Goal: Transaction & Acquisition: Purchase product/service

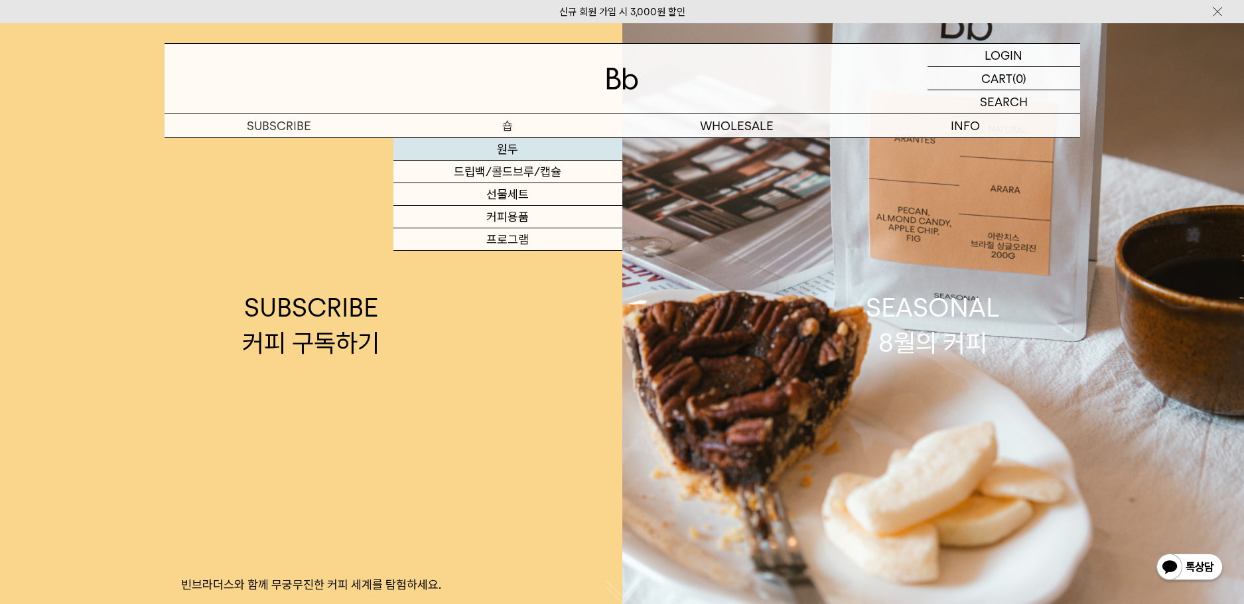
click at [510, 149] on link "원두" at bounding box center [507, 149] width 229 height 23
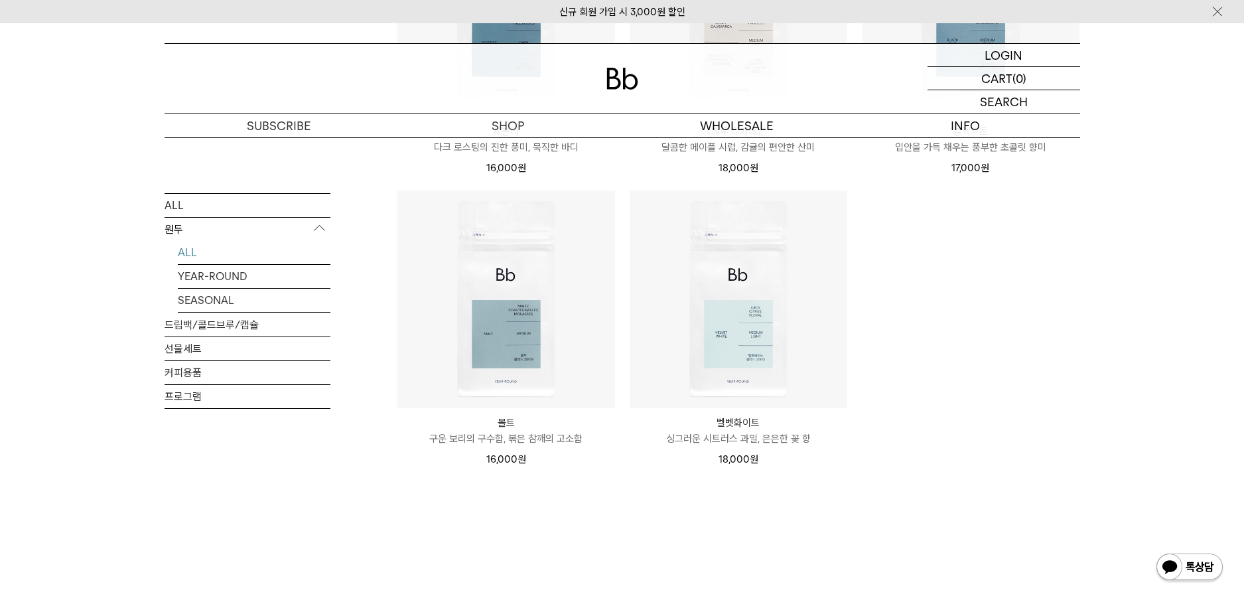
scroll to position [995, 0]
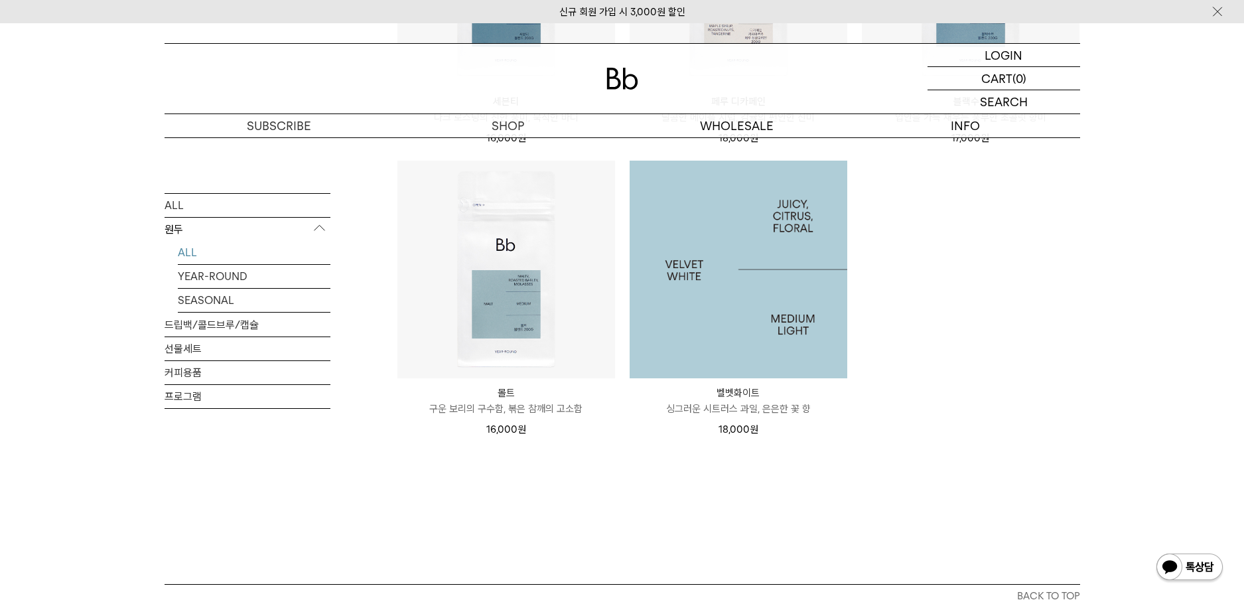
click at [788, 262] on img at bounding box center [739, 270] width 218 height 218
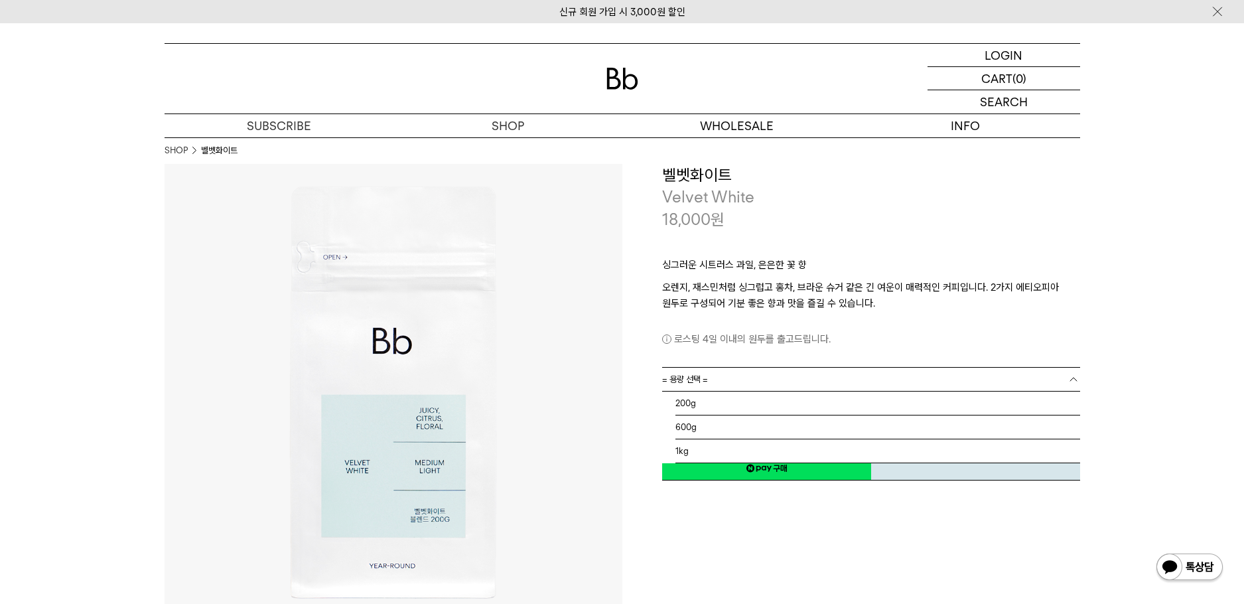
click at [759, 381] on link "= 용량 선택 =" at bounding box center [871, 379] width 418 height 23
click at [736, 452] on li "1kg" at bounding box center [877, 451] width 405 height 24
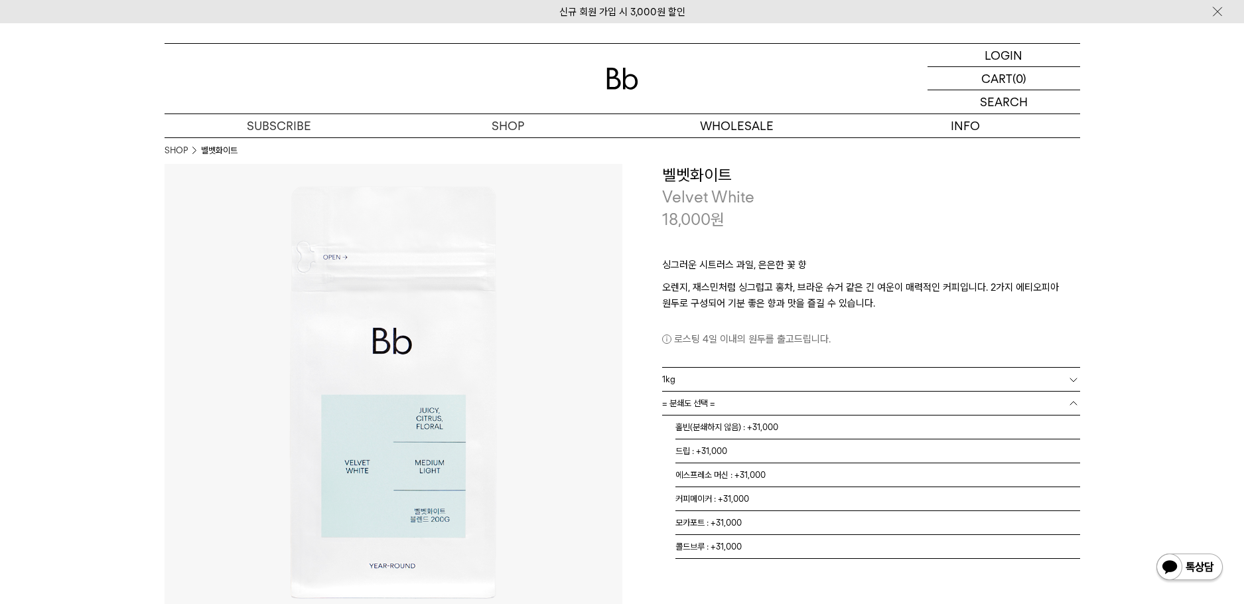
click at [845, 402] on link "= 분쇄도 선택 =" at bounding box center [871, 402] width 418 height 23
click at [811, 430] on li "홀빈(분쇄하지 않음) : +31,000" at bounding box center [877, 427] width 405 height 24
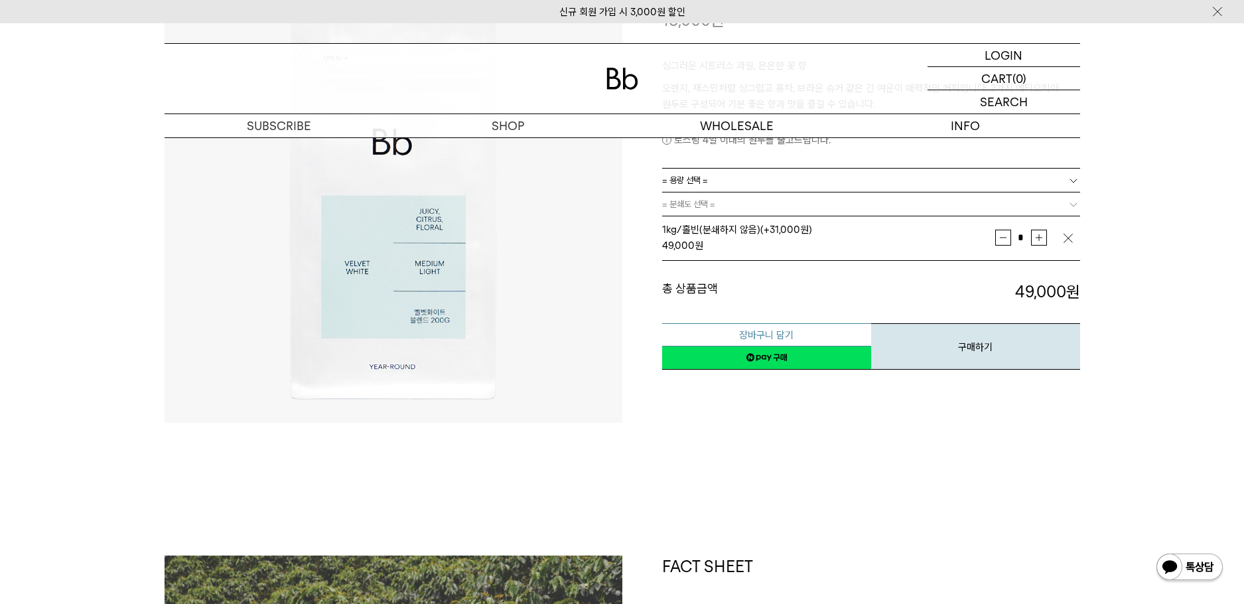
click at [782, 332] on button "장바구니 담기" at bounding box center [766, 334] width 209 height 23
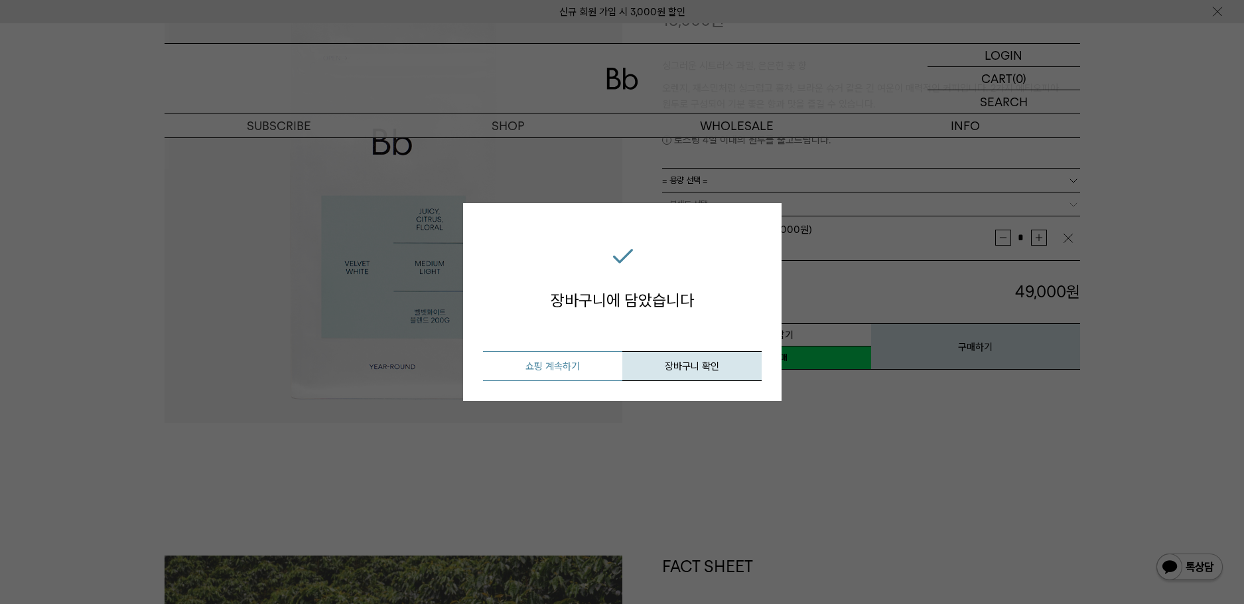
click at [563, 370] on button "쇼핑 계속하기" at bounding box center [552, 366] width 139 height 30
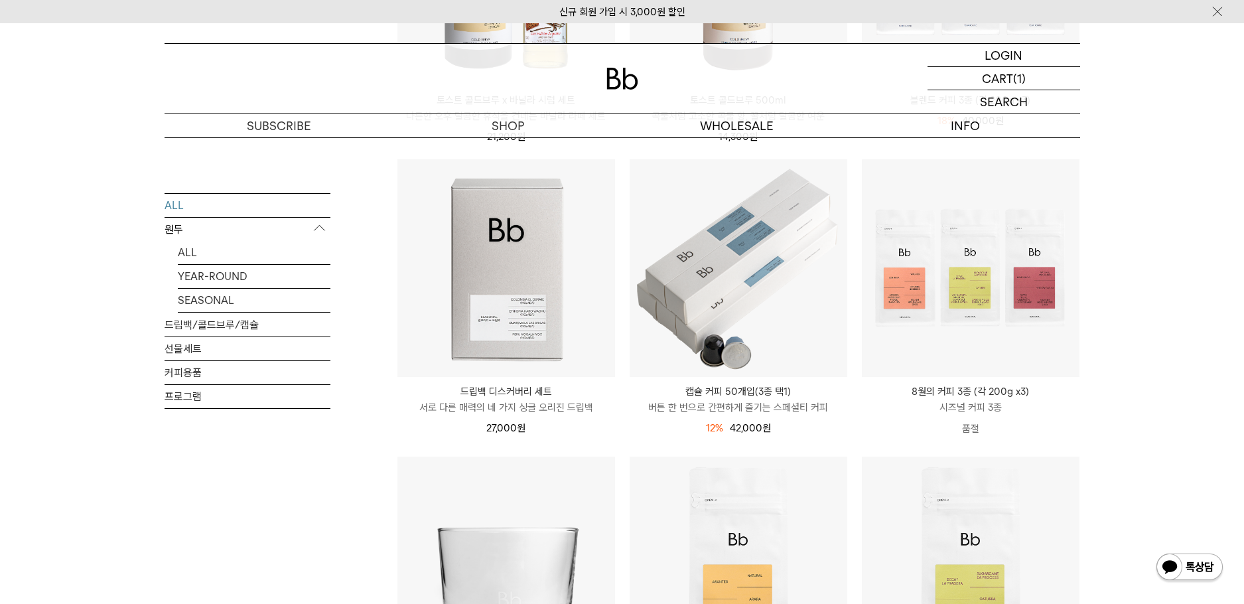
scroll to position [133, 0]
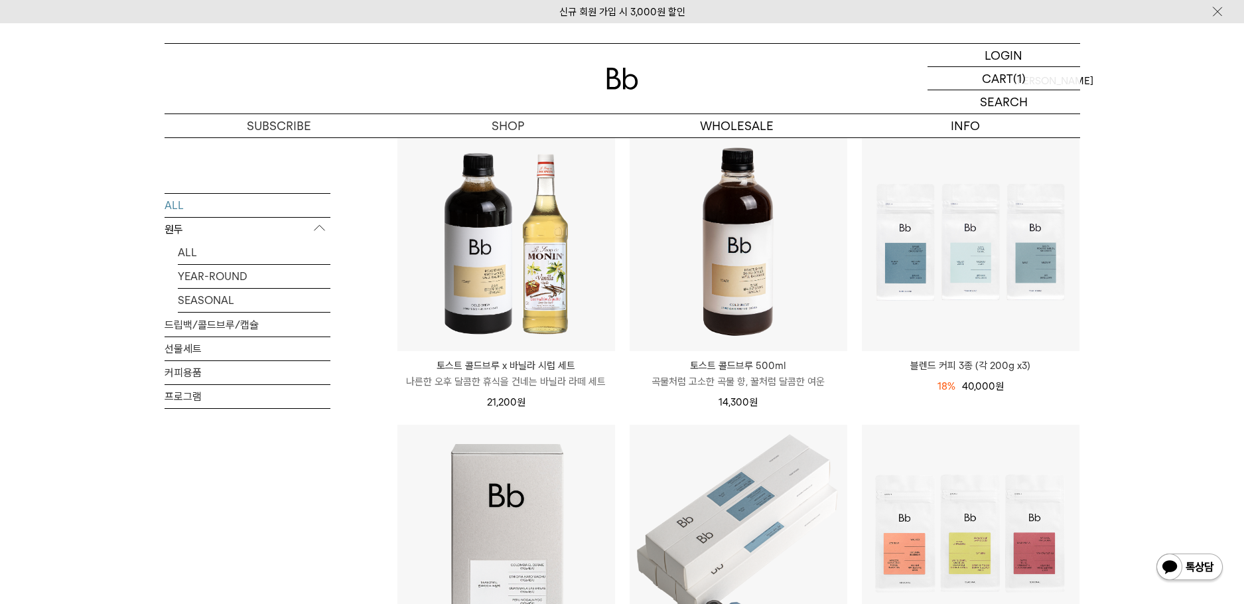
click at [0, 0] on img at bounding box center [0, 0] width 0 height 0
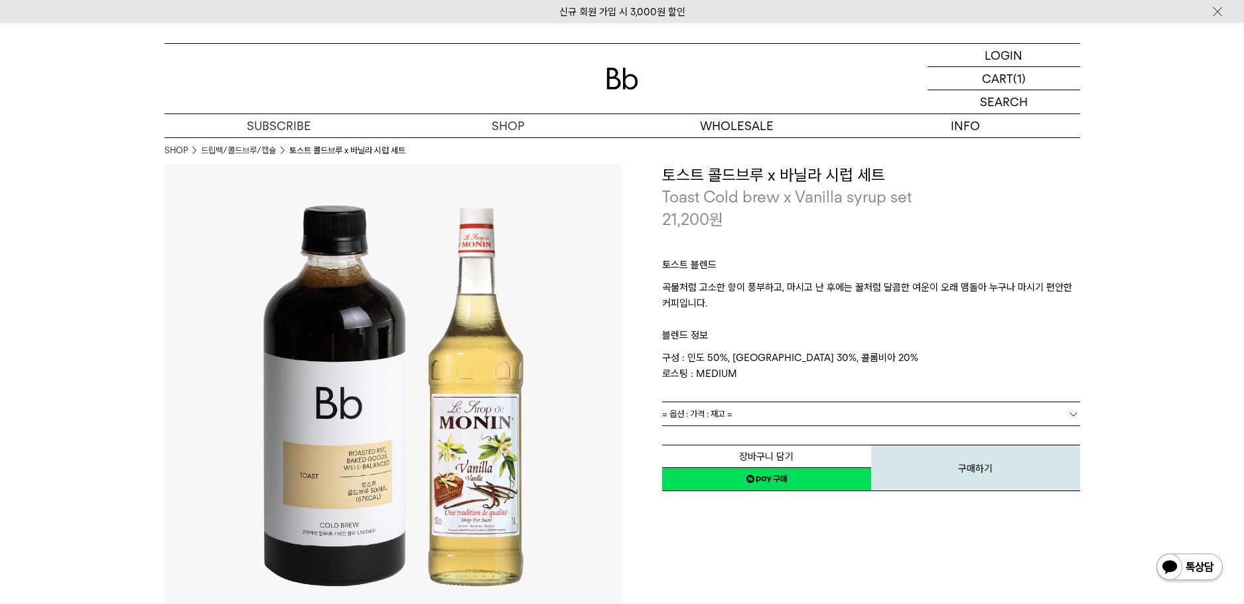
click at [1036, 226] on div "21,200 원" at bounding box center [871, 219] width 418 height 23
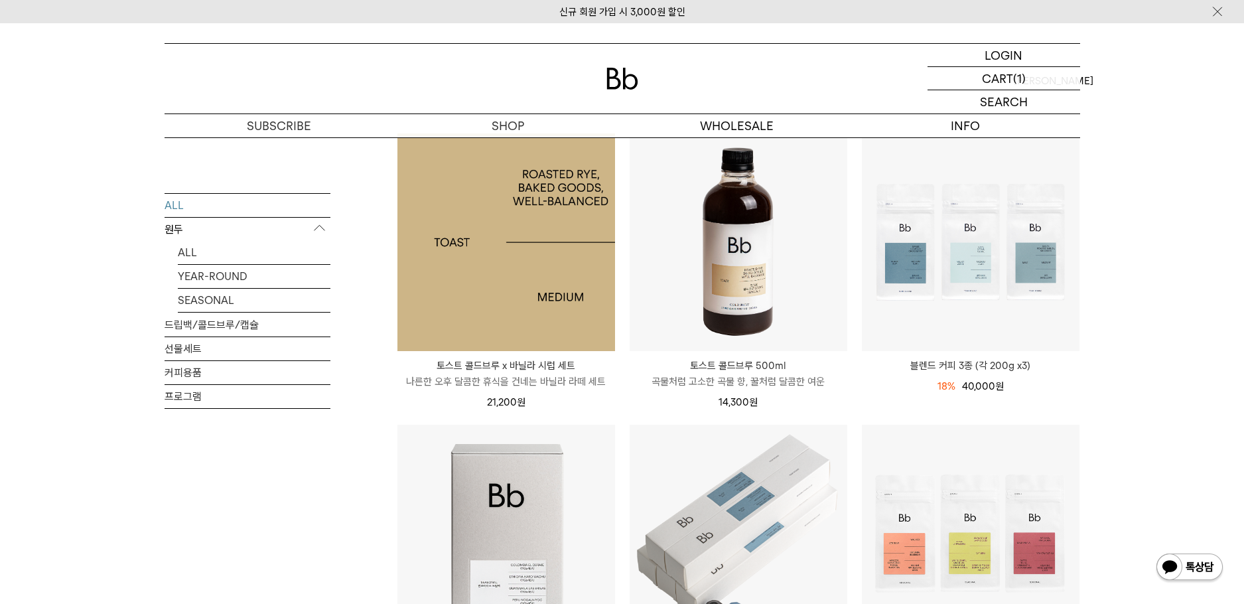
click at [521, 279] on img at bounding box center [506, 242] width 218 height 218
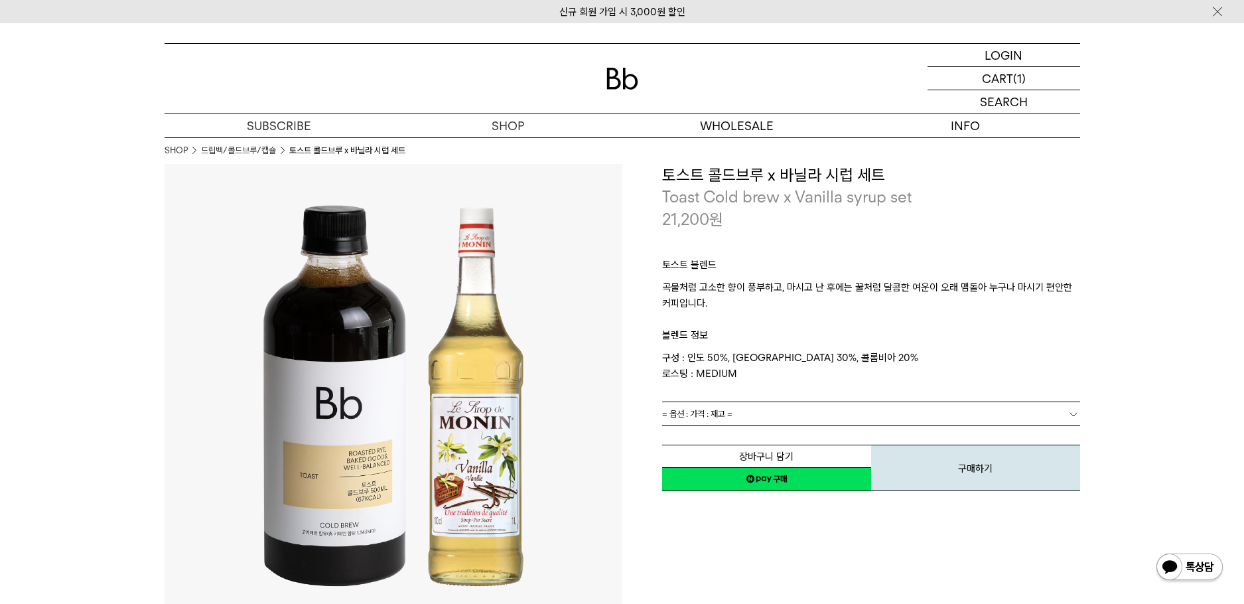
click at [804, 257] on p "토스트 블렌드" at bounding box center [871, 268] width 418 height 23
click at [797, 251] on div "토스트 블렌드 곡물처럼 고소한 향이 풍부하고, 마시고 난 후에는 꿀처럼 달콤한 여운이 오래 맴돌아 누구나 마시기 편안한 커피입니다. 블렌드 정…" at bounding box center [871, 315] width 418 height 171
click at [780, 239] on div "토스트 블렌드 곡물처럼 고소한 향이 풍부하고, 마시고 난 후에는 꿀처럼 달콤한 여운이 오래 맴돌아 누구나 마시기 편안한 커피입니다. 블렌드 정…" at bounding box center [871, 315] width 418 height 171
click at [805, 249] on div "토스트 블렌드 곡물처럼 고소한 향이 풍부하고, 마시고 난 후에는 꿀처럼 달콤한 여운이 오래 맴돌아 누구나 마시기 편안한 커피입니다. 블렌드 정…" at bounding box center [871, 315] width 418 height 171
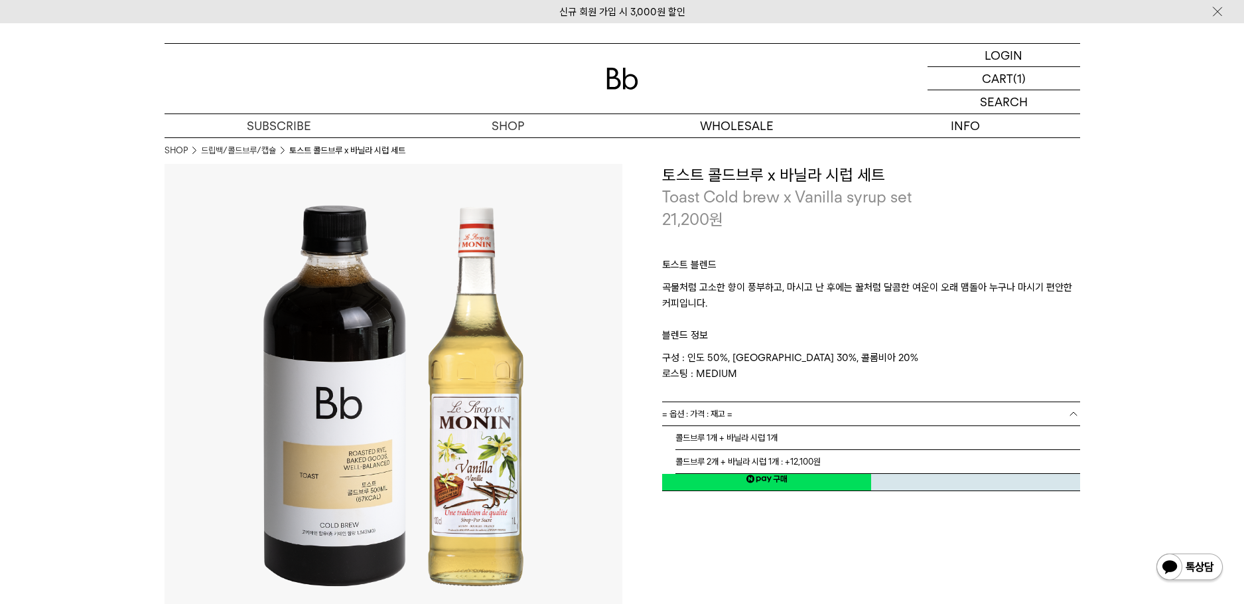
click at [793, 415] on link "= 옵션 : 가격 : 재고 =" at bounding box center [871, 413] width 418 height 23
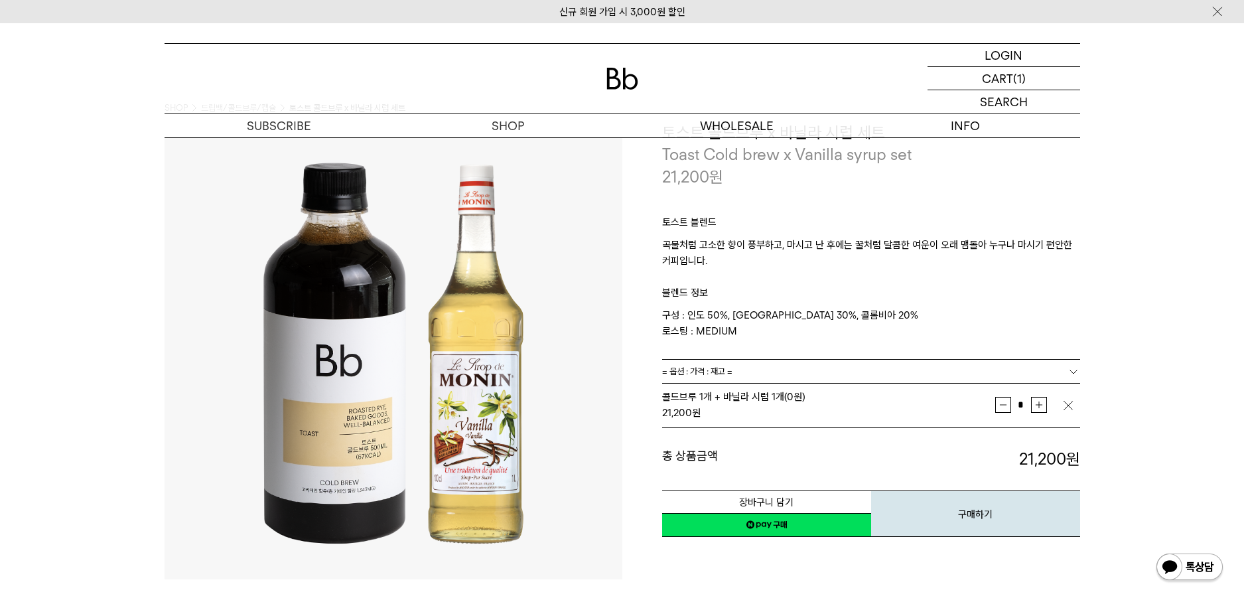
scroll to position [66, 0]
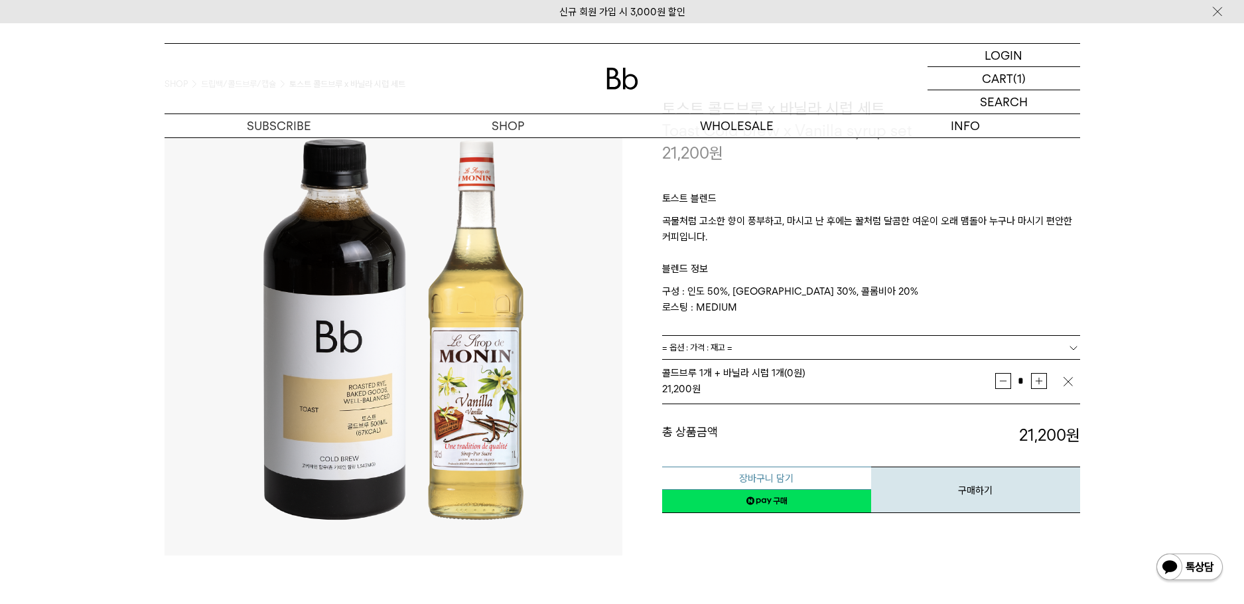
click at [808, 476] on button "장바구니 담기" at bounding box center [766, 477] width 209 height 23
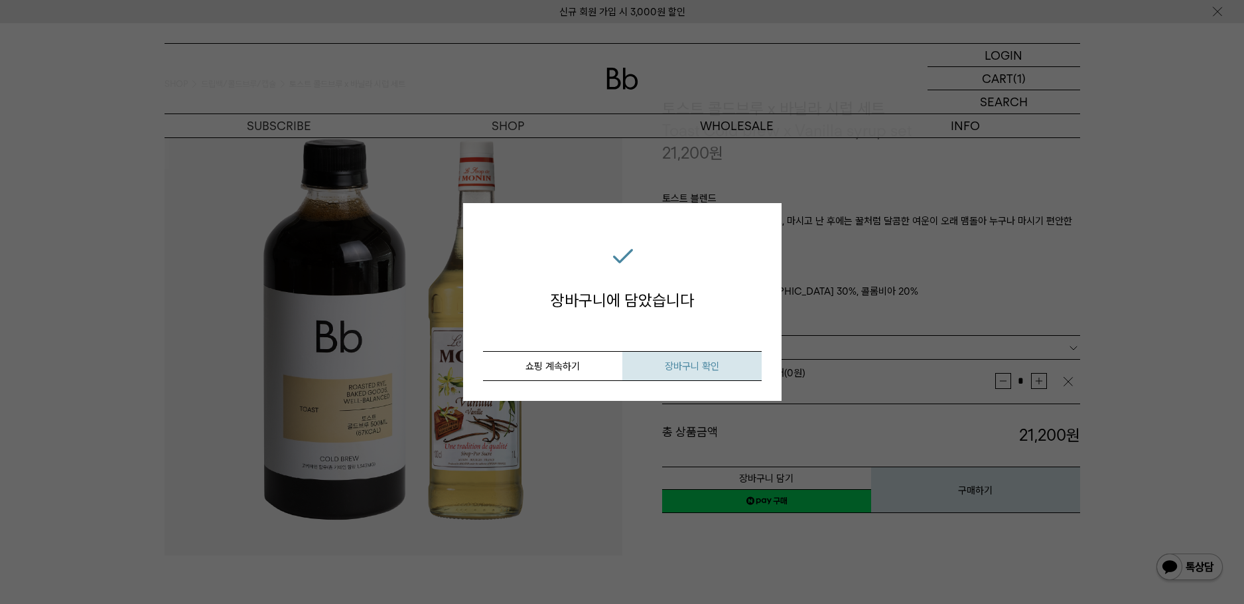
click at [679, 358] on button "장바구니 확인" at bounding box center [691, 366] width 139 height 30
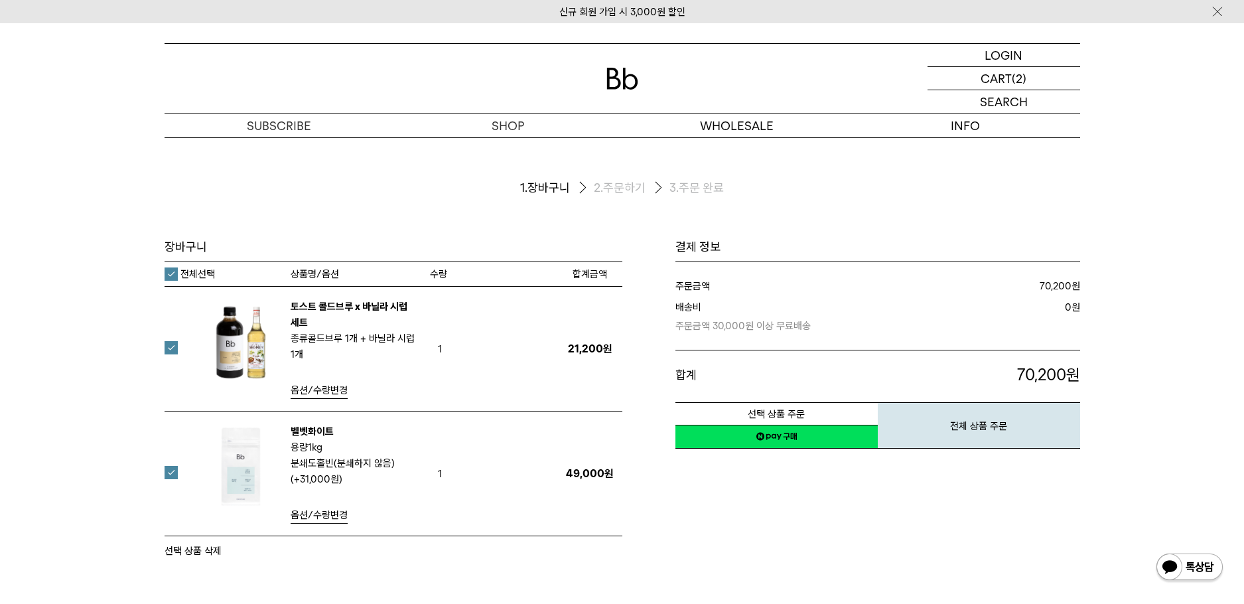
click at [118, 196] on div "장바구니 1. 장바구니 2. 주문하기 3. 주문 완료 [GEOGRAPHIC_DATA]" at bounding box center [622, 414] width 1244 height 554
click at [128, 243] on div "장바구니 1. 장바구니 2. 주문하기 3. 주문 완료 [GEOGRAPHIC_DATA]" at bounding box center [622, 414] width 1244 height 554
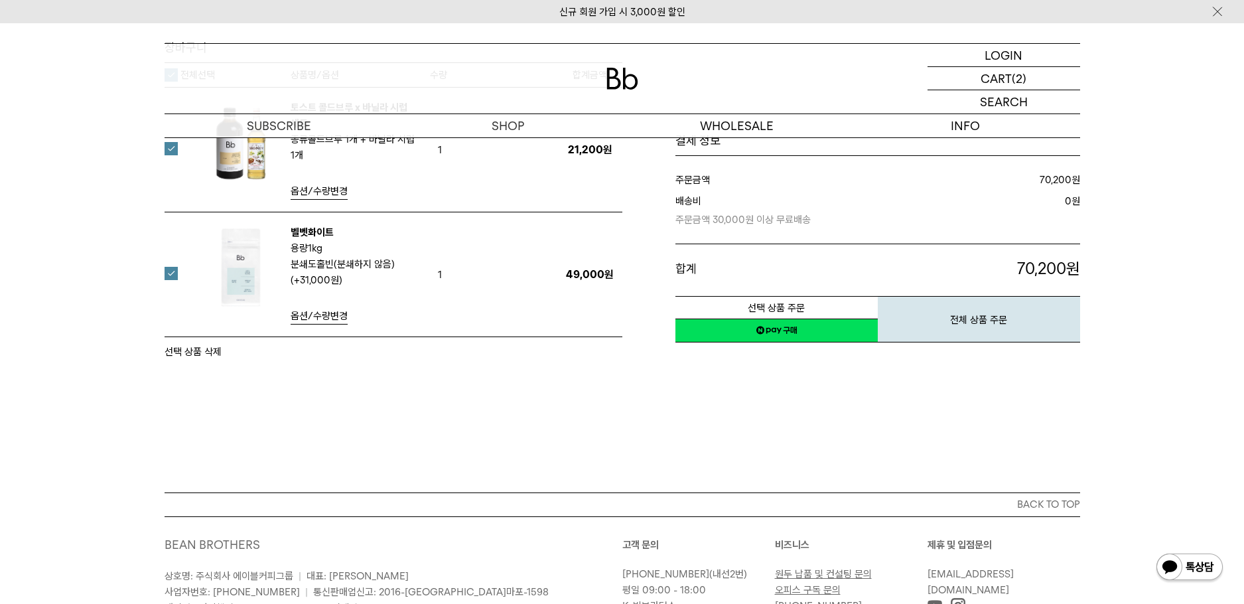
click at [133, 266] on div "장바구니 1. 장바구니 2. 주문하기 3. 주문 완료 [GEOGRAPHIC_DATA]" at bounding box center [622, 215] width 1244 height 554
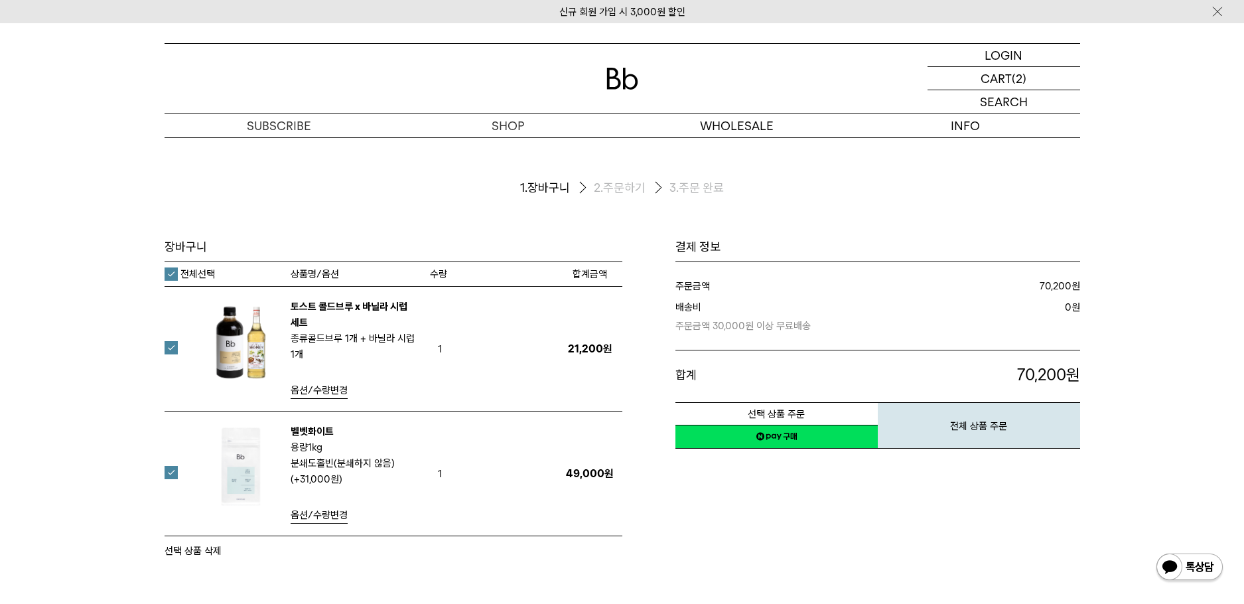
drag, startPoint x: 121, startPoint y: 272, endPoint x: 111, endPoint y: 277, distance: 10.4
click at [120, 272] on div "장바구니 1. 장바구니 2. 주문하기 3. 주문 완료 [GEOGRAPHIC_DATA]" at bounding box center [622, 414] width 1244 height 554
click at [174, 273] on label "전체선택" at bounding box center [190, 273] width 50 height 13
click at [78, 245] on div "장바구니 1. 장바구니 2. 주문하기 3. 주문 완료 장바구니" at bounding box center [622, 414] width 1244 height 554
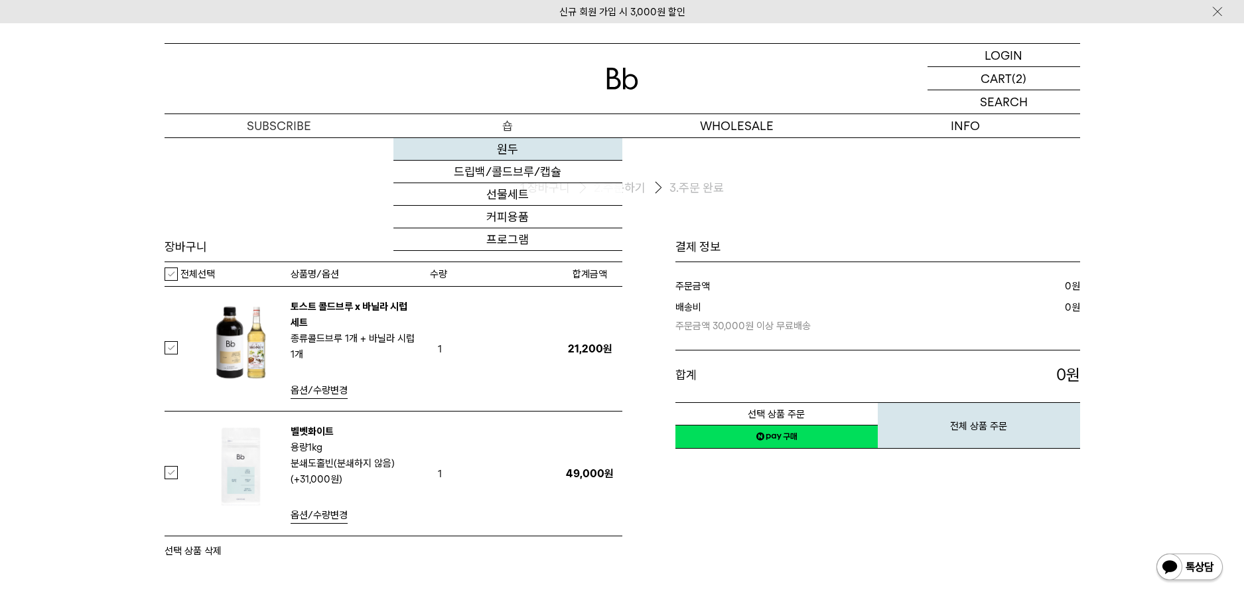
click at [507, 152] on link "원두" at bounding box center [507, 149] width 229 height 23
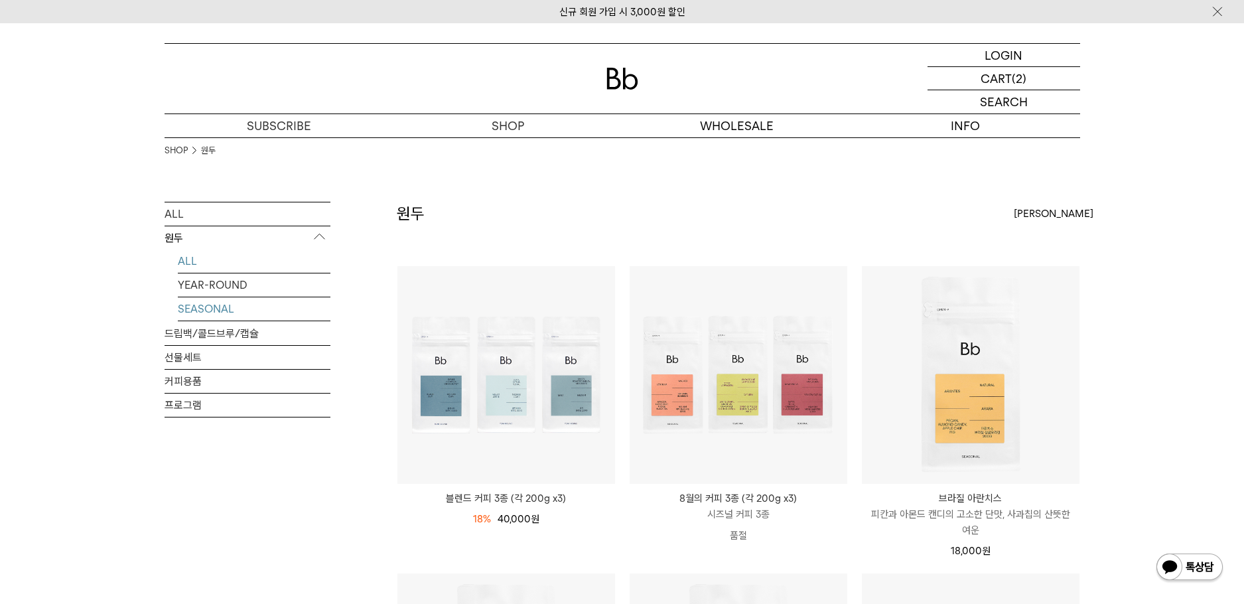
click at [222, 312] on link "SEASONAL" at bounding box center [254, 308] width 153 height 23
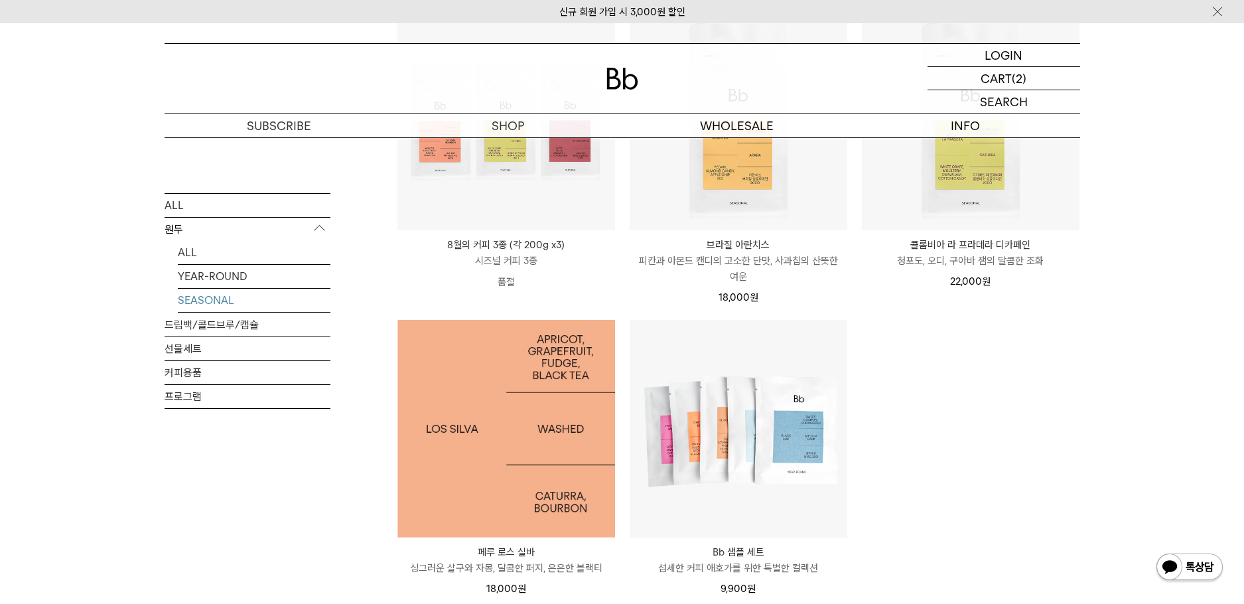
scroll to position [265, 0]
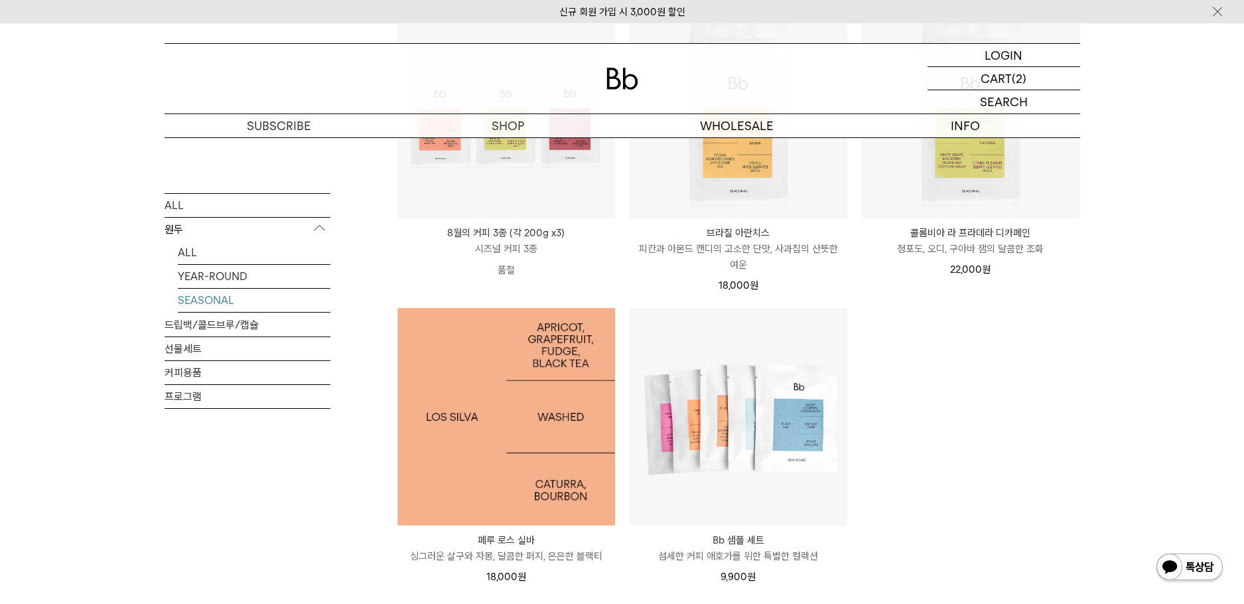
click at [478, 413] on img at bounding box center [506, 417] width 218 height 218
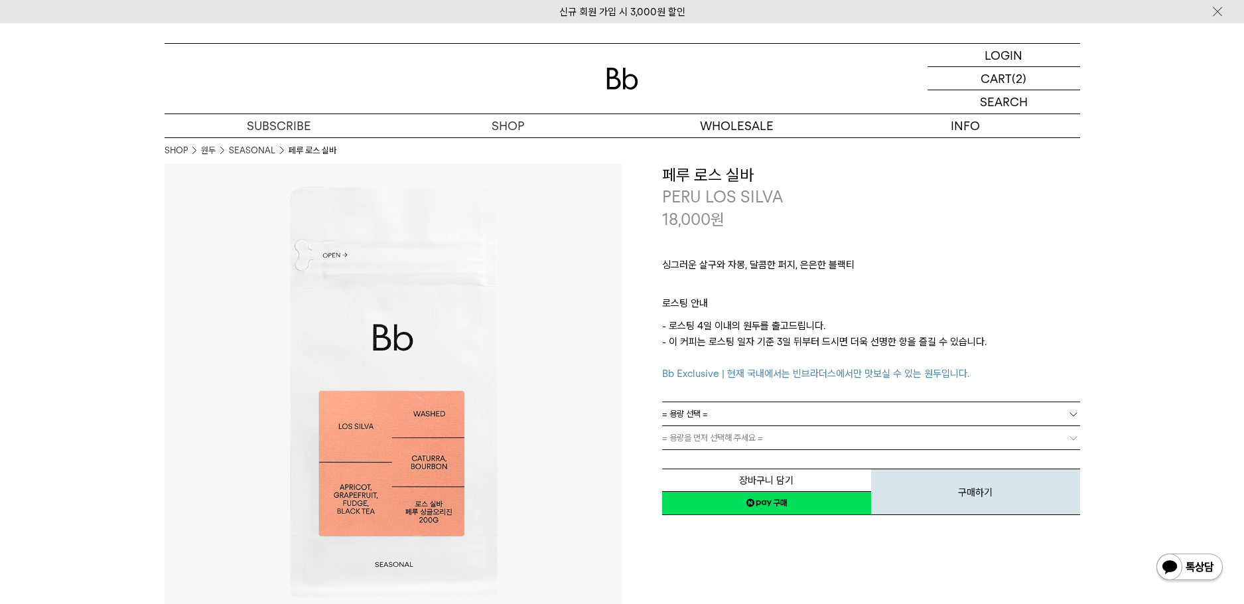
click at [774, 419] on link "= 용량 선택 =" at bounding box center [871, 413] width 418 height 23
click at [757, 460] on li "600g" at bounding box center [877, 462] width 405 height 24
click at [932, 273] on p "싱그러운 살구와 자몽, 달콤한 퍼지, 은은한 블랙티" at bounding box center [871, 268] width 418 height 23
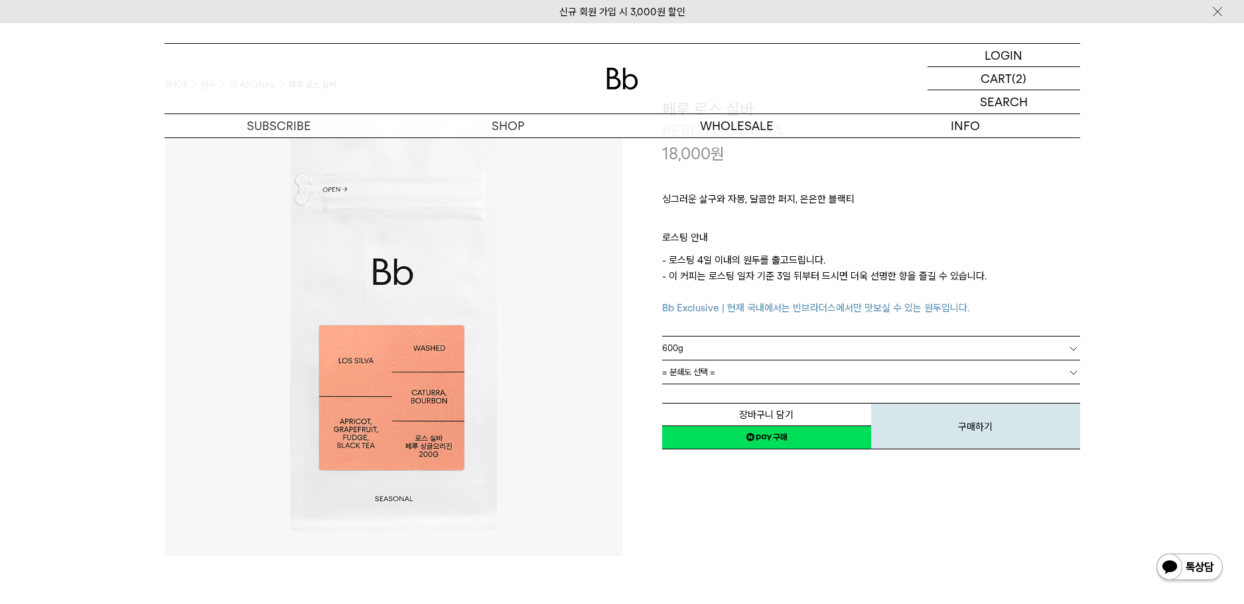
scroll to position [66, 0]
click at [748, 375] on link "= 분쇄도 선택 =" at bounding box center [871, 371] width 418 height 23
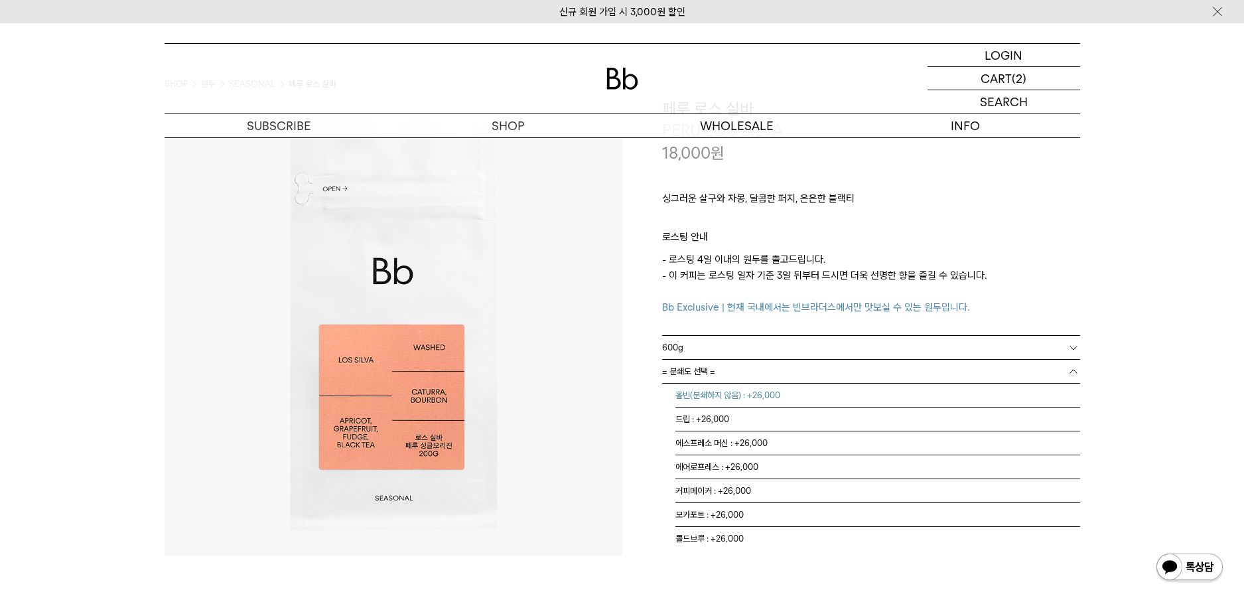
click at [754, 395] on li "홀빈(분쇄하지 않음) : +26,000" at bounding box center [877, 395] width 405 height 24
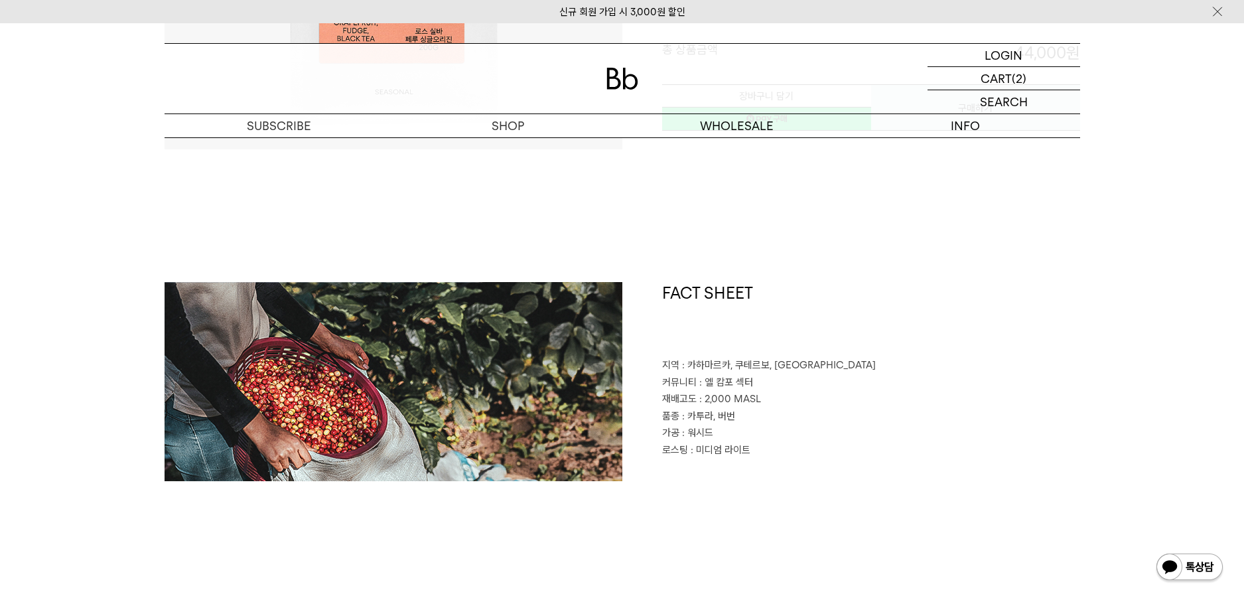
scroll to position [199, 0]
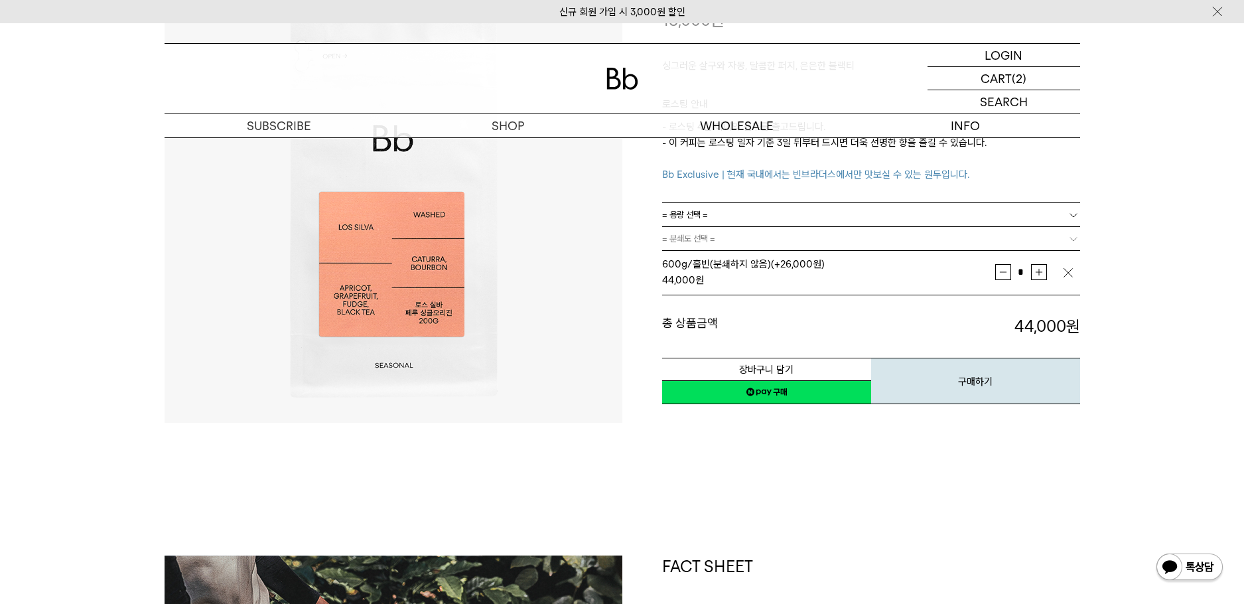
click at [891, 234] on link "= 분쇄도 선택 =" at bounding box center [871, 238] width 418 height 23
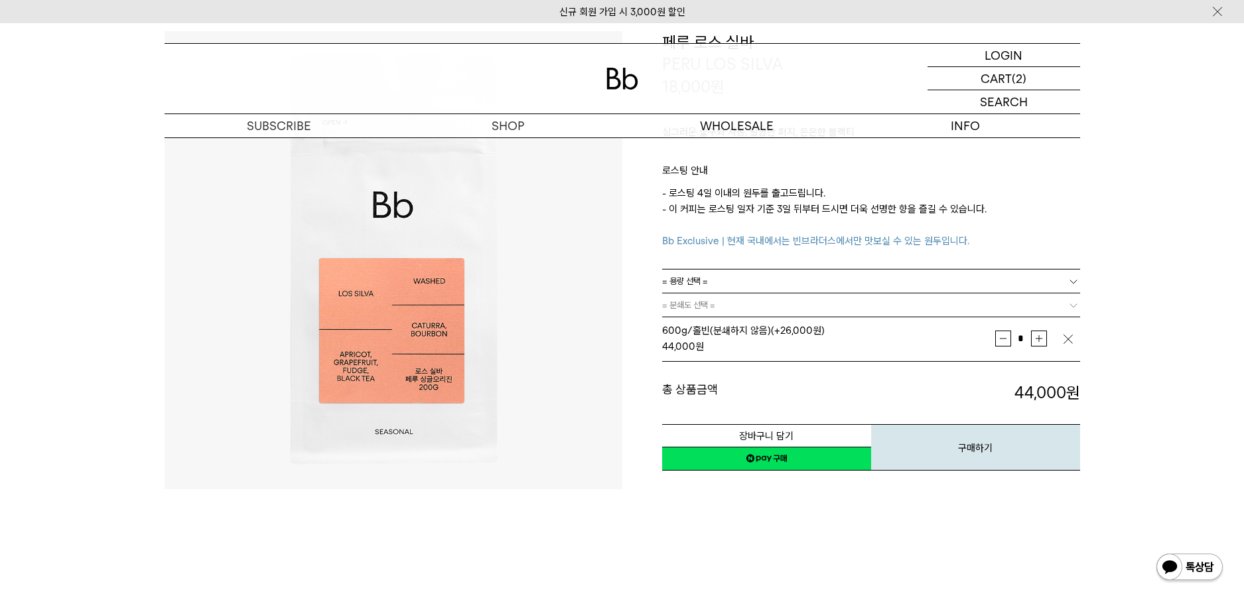
click at [1063, 337] on img "button" at bounding box center [1067, 338] width 13 height 13
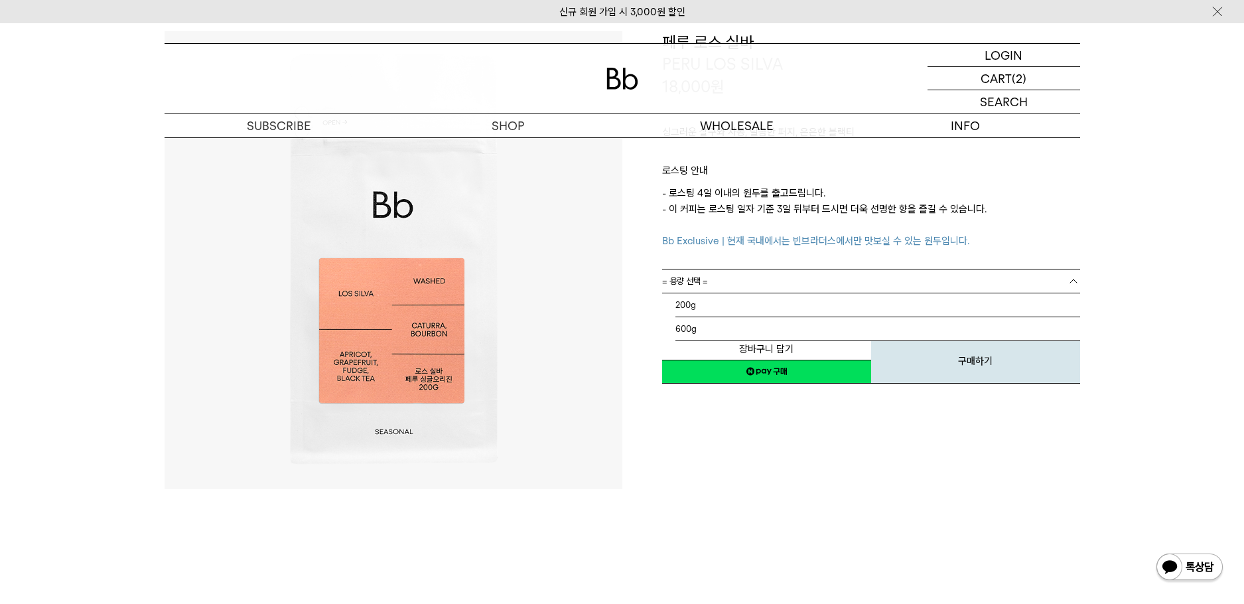
click at [969, 281] on link "= 용량 선택 =" at bounding box center [871, 280] width 418 height 23
click at [795, 311] on li "200g" at bounding box center [877, 305] width 405 height 24
click at [795, 311] on link "= 분쇄도 선택 =" at bounding box center [871, 304] width 418 height 23
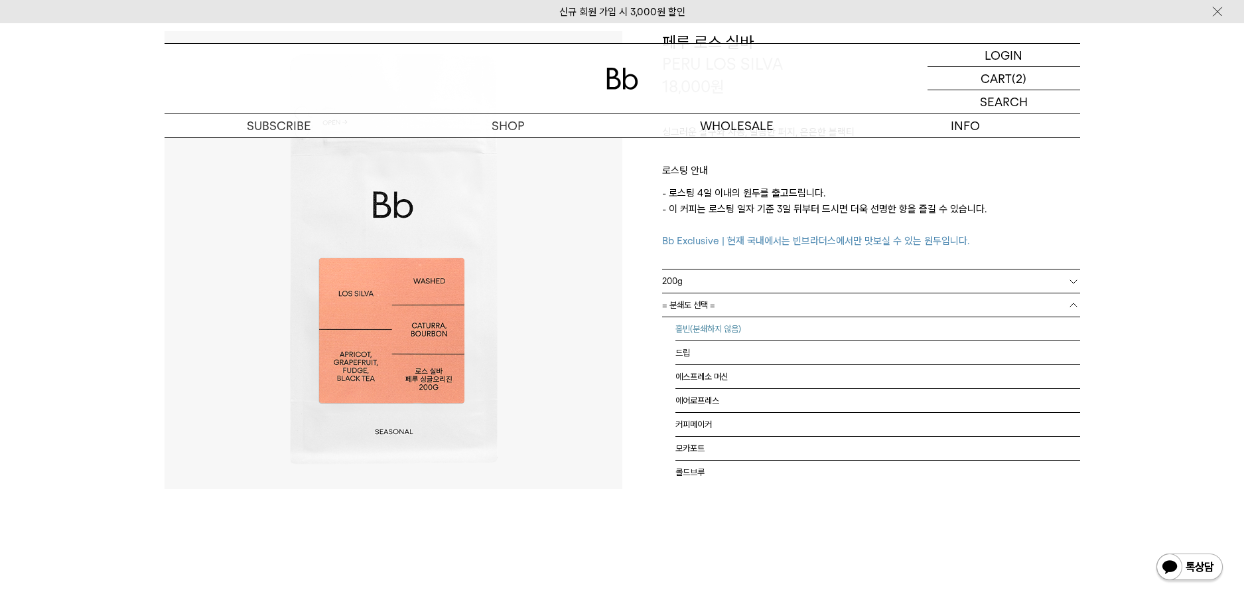
click at [787, 332] on li "홀빈(분쇄하지 않음)" at bounding box center [877, 329] width 405 height 24
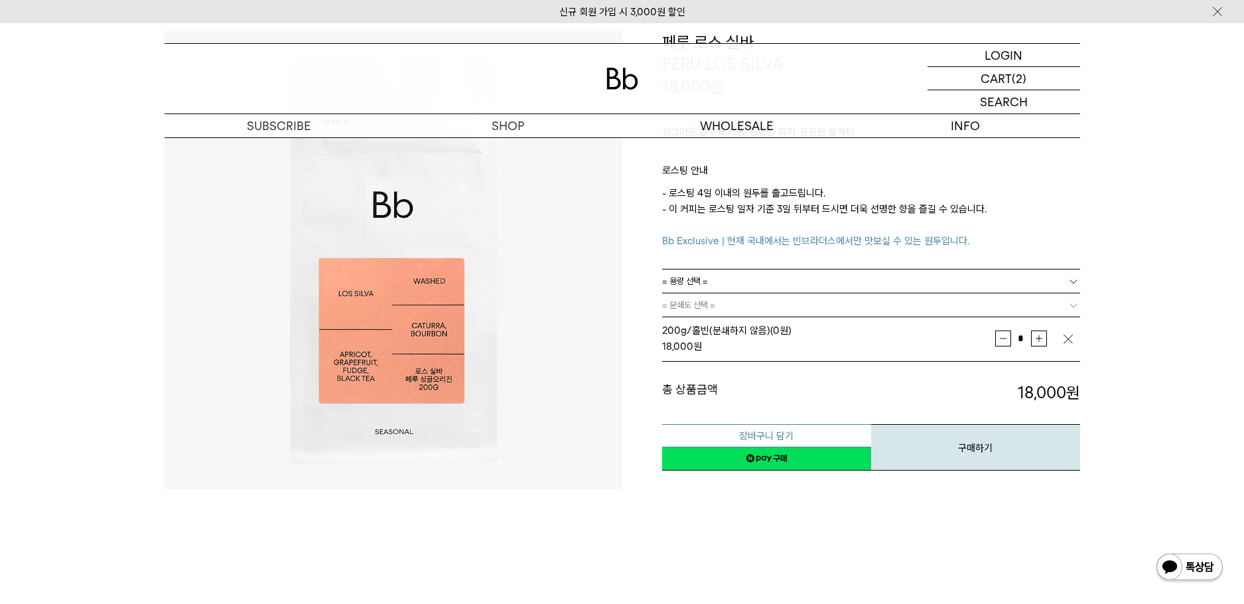
click at [787, 439] on button "장바구니 담기" at bounding box center [766, 435] width 209 height 23
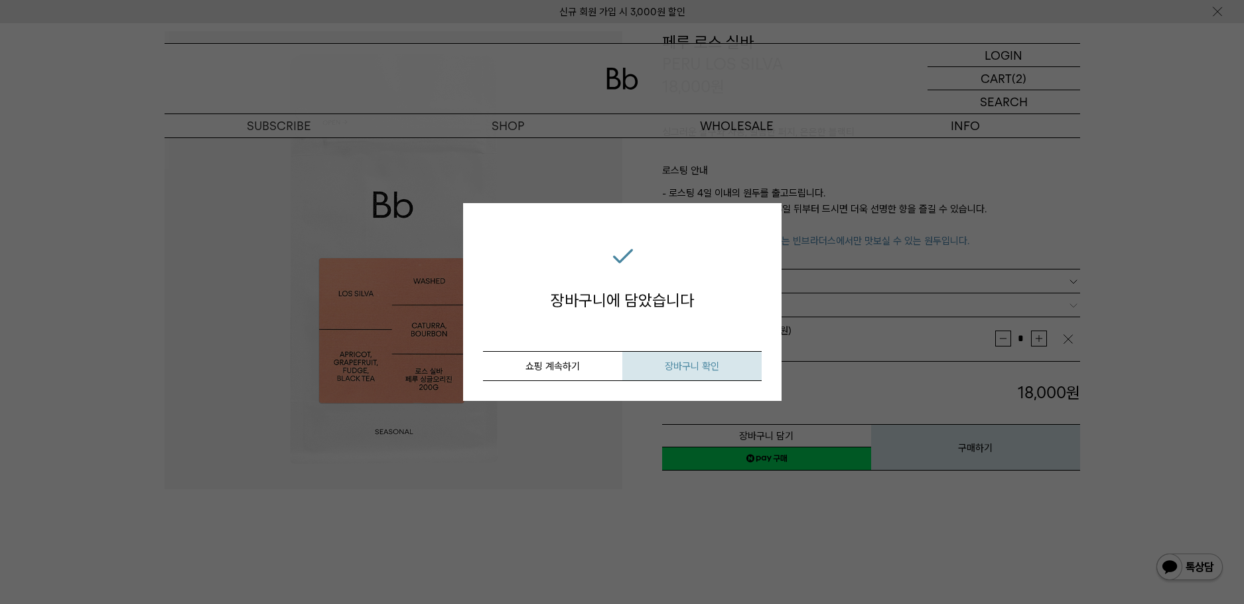
click at [707, 364] on span "장바구니 확인" at bounding box center [692, 366] width 54 height 12
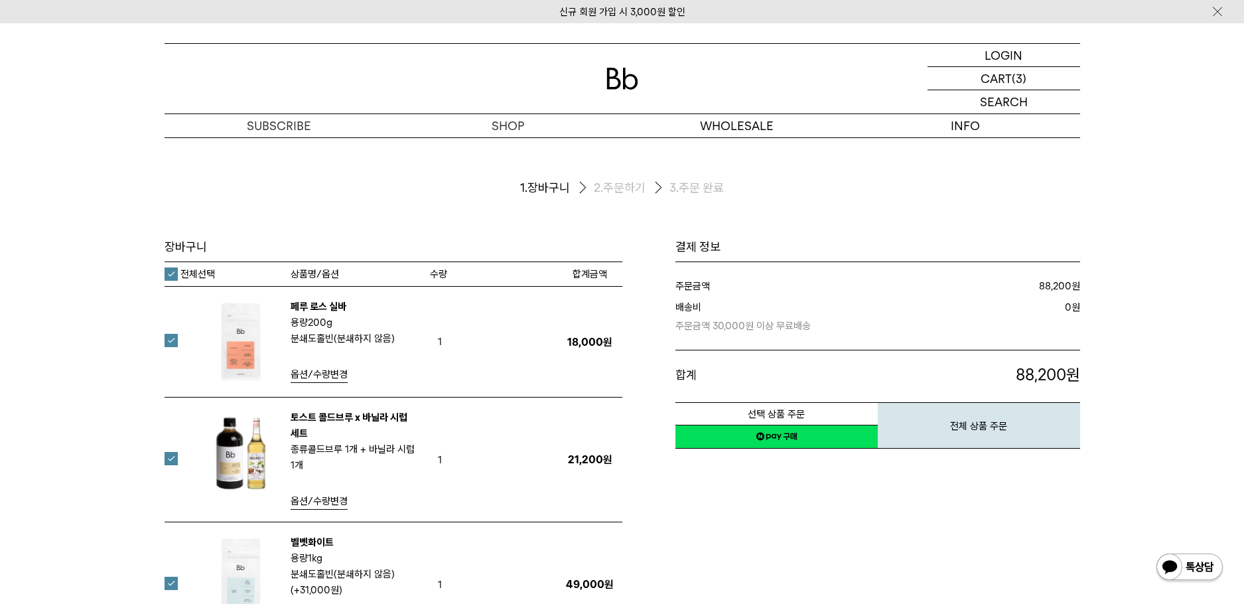
click at [123, 268] on div "장바구니 1. 장바구니 2. 주문하기 3. 주문 완료 [GEOGRAPHIC_DATA]" at bounding box center [622, 469] width 1244 height 665
click at [172, 270] on label "전체선택" at bounding box center [190, 273] width 50 height 13
click at [172, 340] on label at bounding box center [179, 340] width 29 height 13
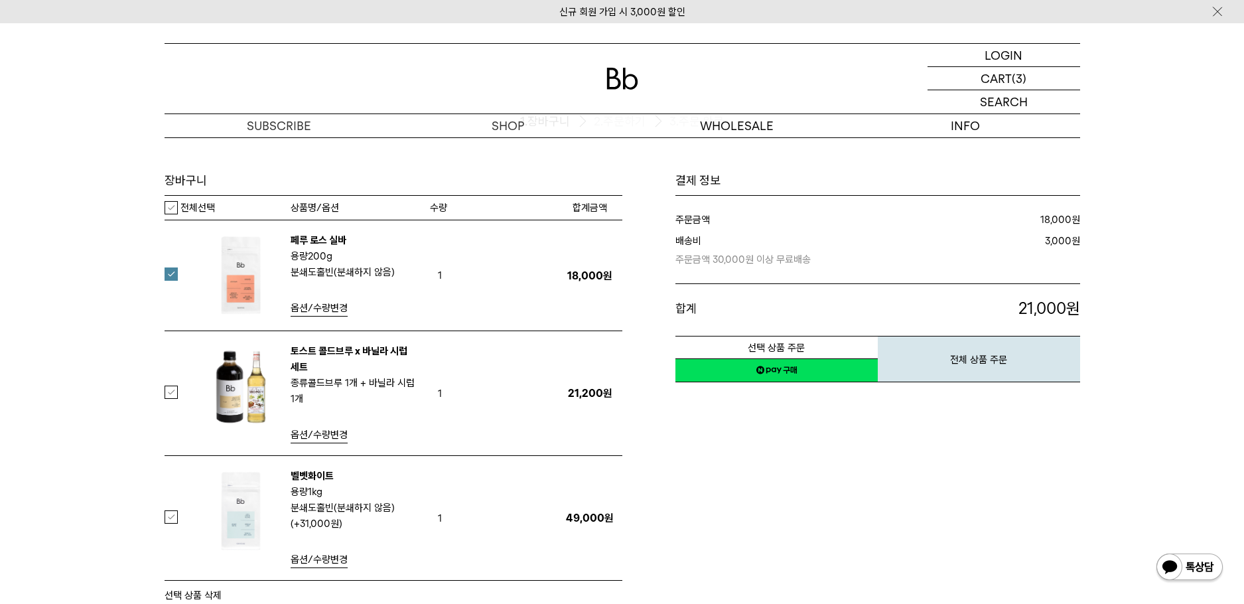
click at [169, 397] on label at bounding box center [179, 391] width 29 height 13
click at [171, 271] on label at bounding box center [179, 273] width 29 height 13
click at [172, 518] on label at bounding box center [179, 516] width 29 height 13
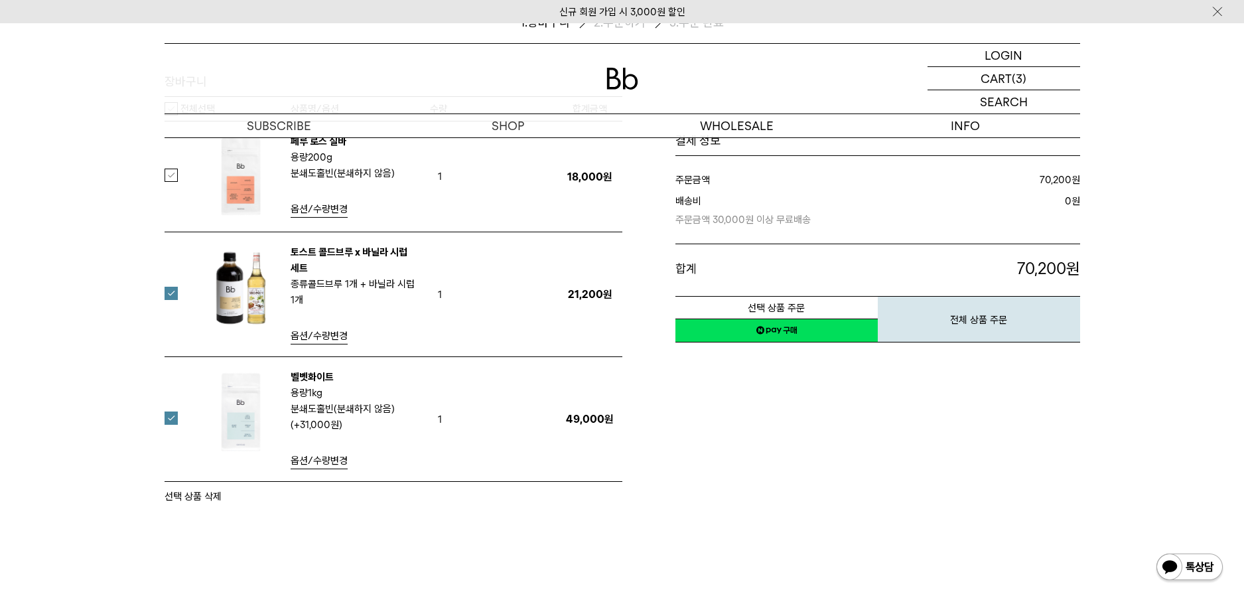
scroll to position [133, 0]
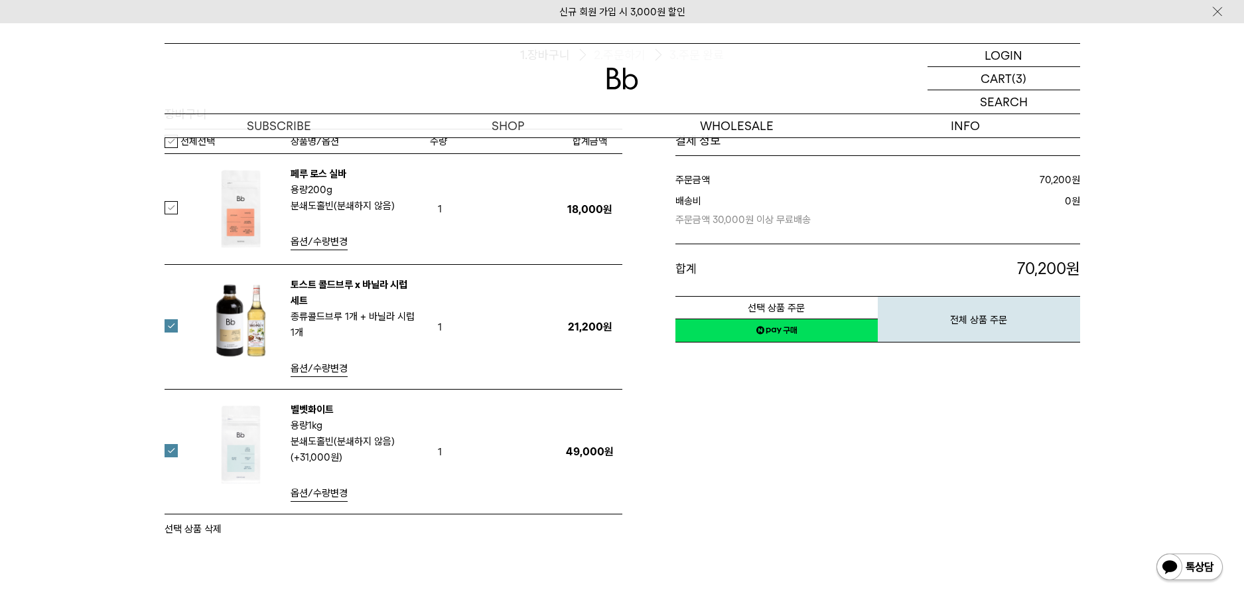
click at [173, 323] on label at bounding box center [179, 325] width 29 height 13
click at [104, 329] on div "장바구니 1. 장바구니 2. 주문하기 3. 주문 완료 [GEOGRAPHIC_DATA]" at bounding box center [622, 337] width 1244 height 665
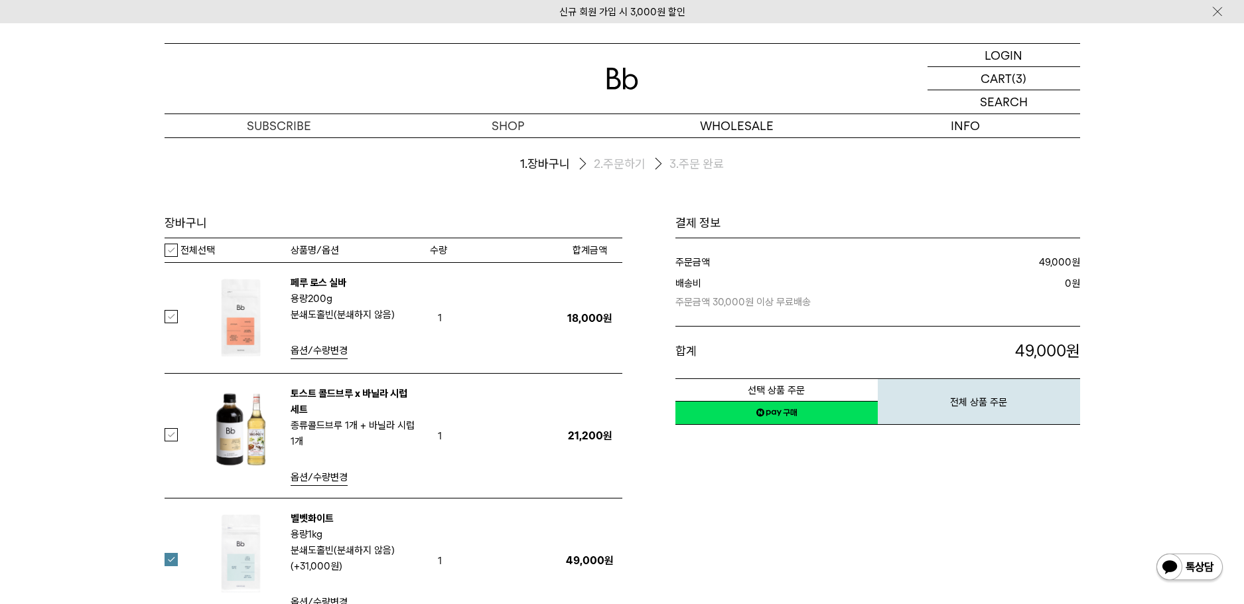
scroll to position [0, 0]
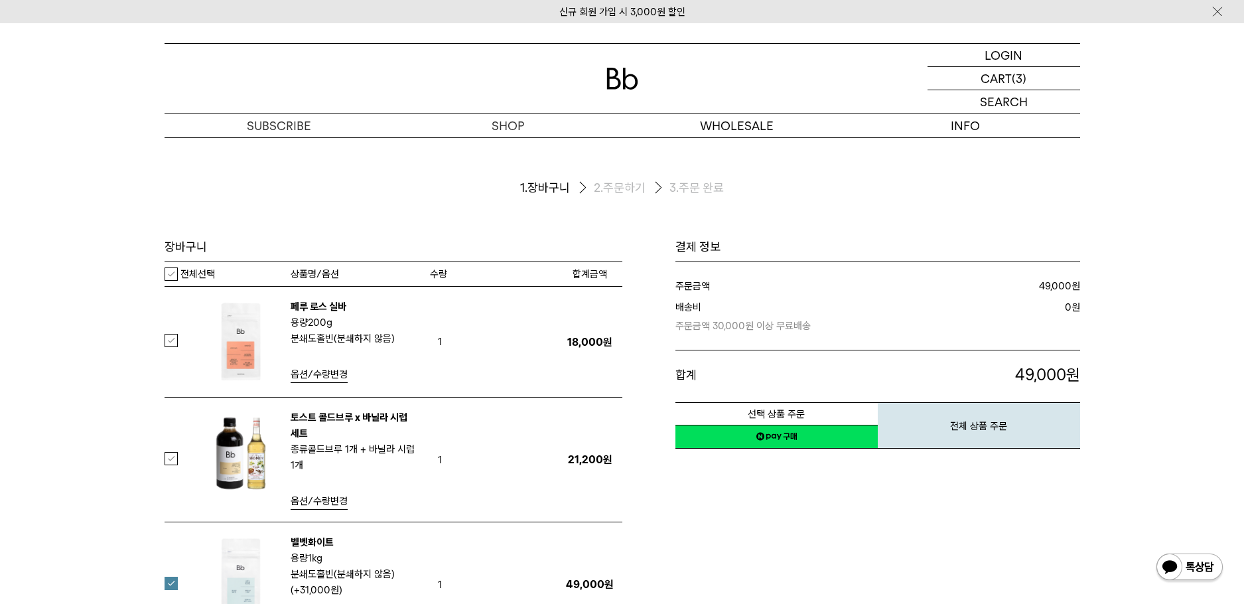
click at [172, 340] on label at bounding box center [179, 340] width 29 height 13
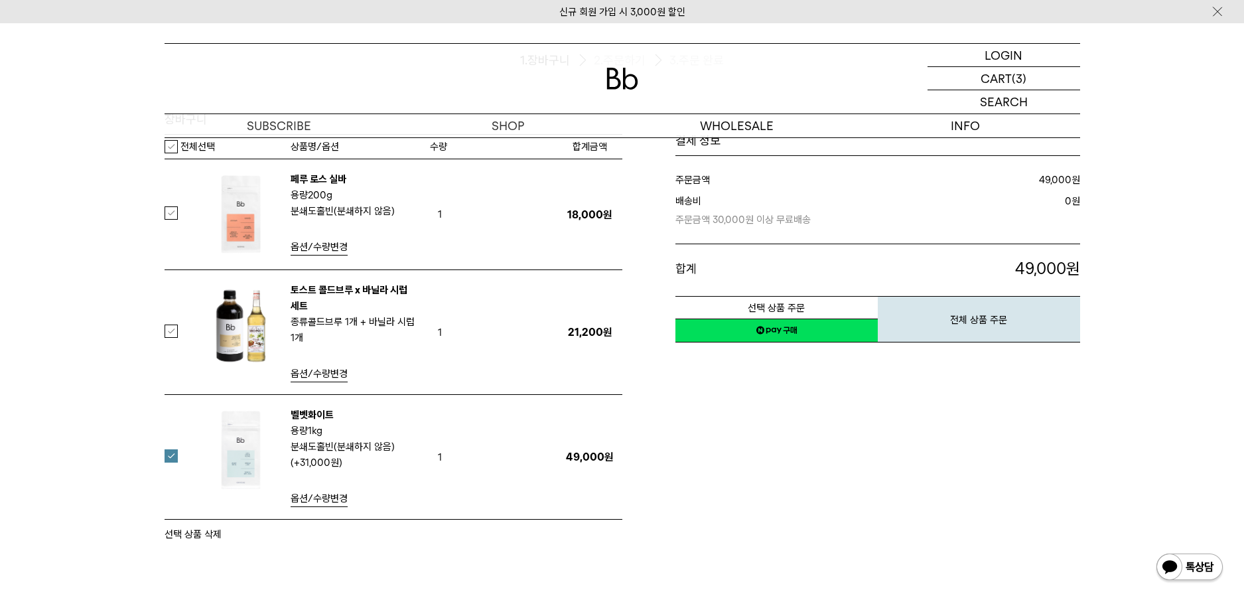
scroll to position [133, 0]
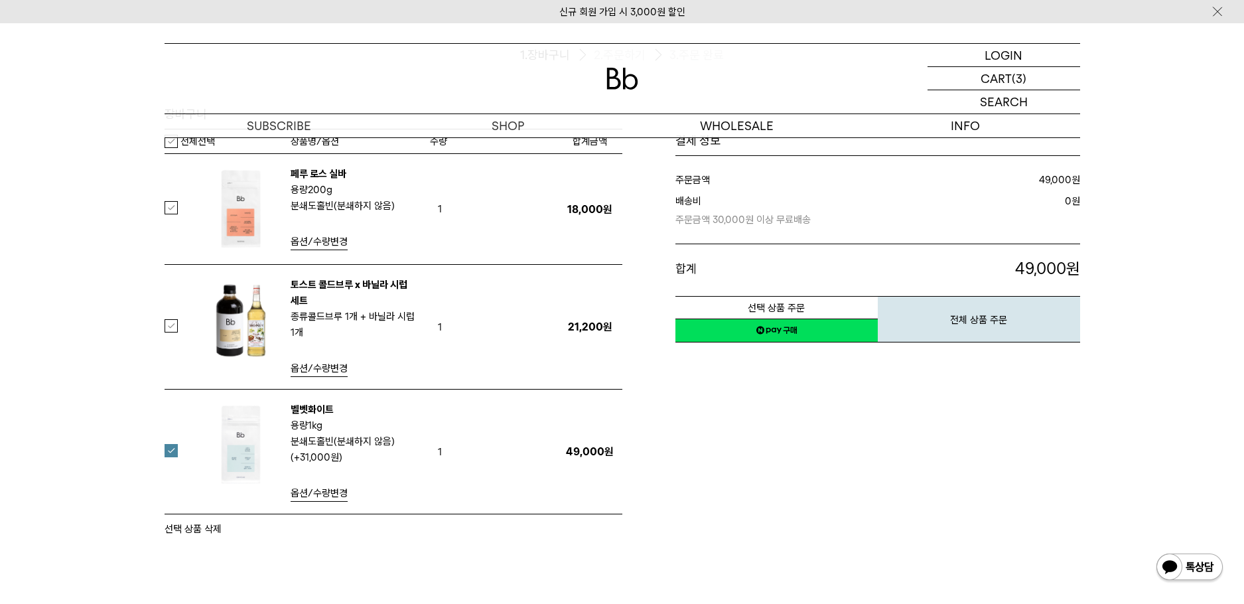
click at [798, 334] on link "네이버페이 구매하기" at bounding box center [776, 330] width 202 height 24
